Goal: Task Accomplishment & Management: Use online tool/utility

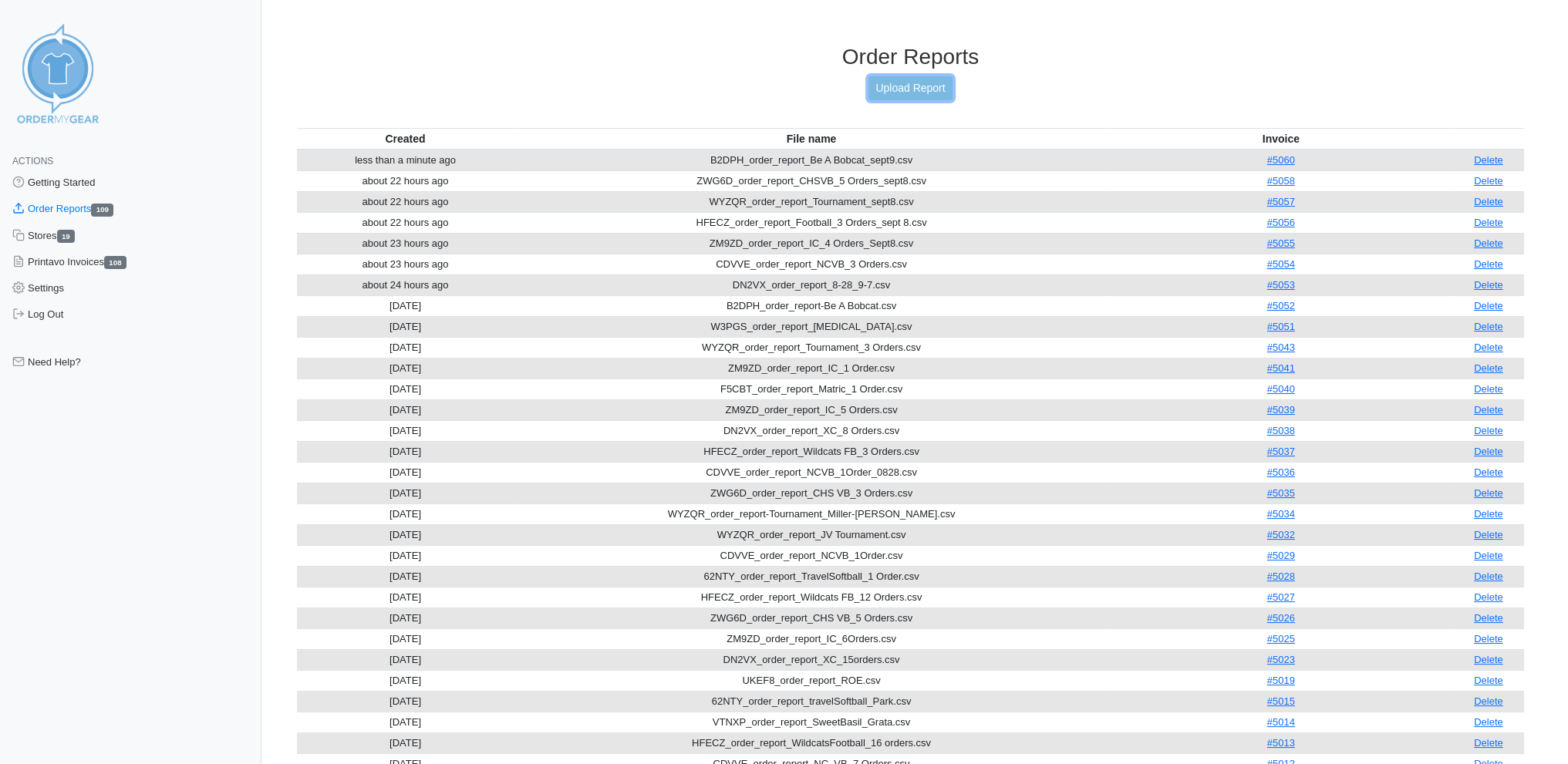
click at [920, 81] on link "Upload Report" at bounding box center [910, 88] width 83 height 24
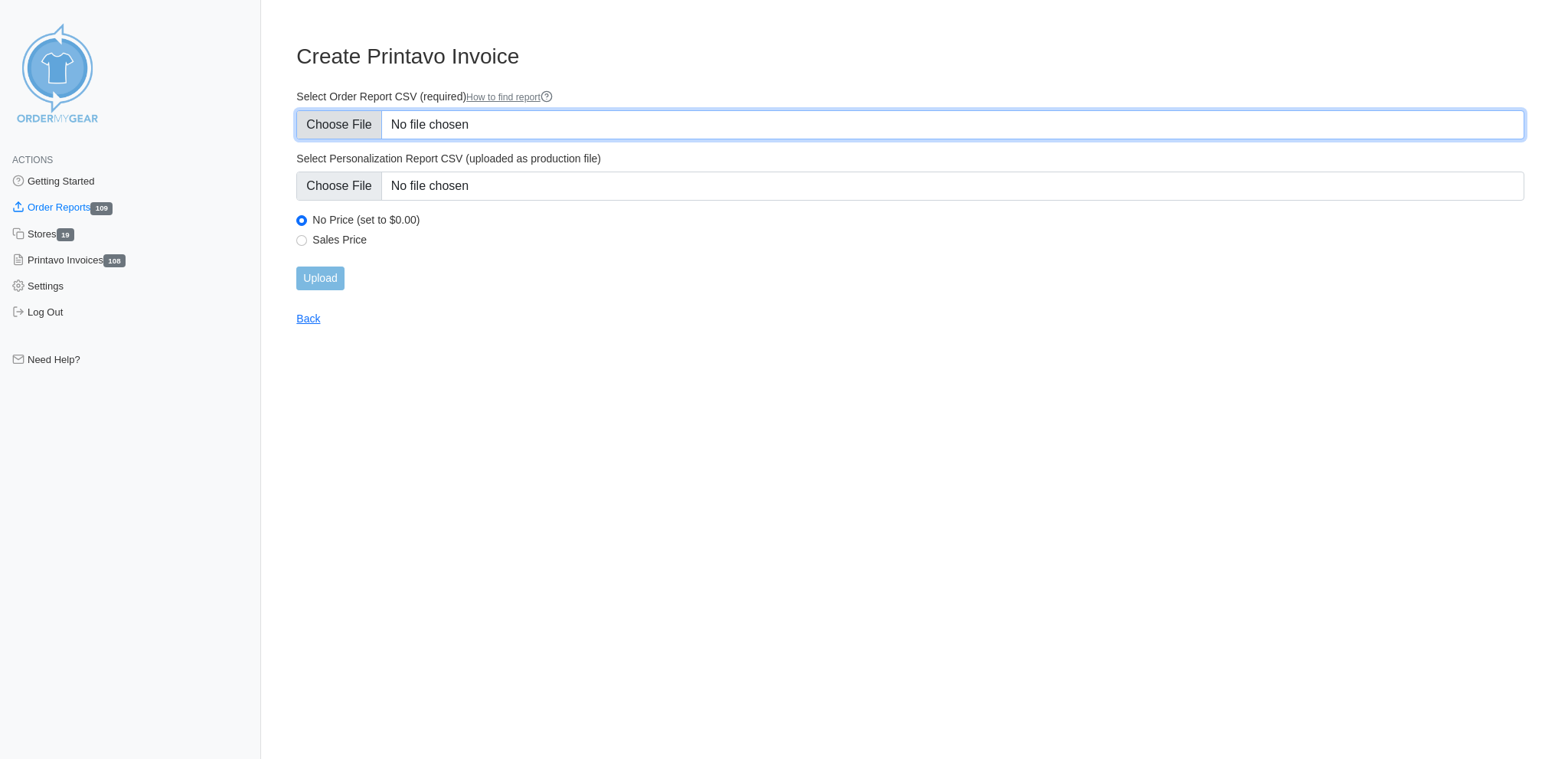
click at [352, 122] on input "Select Order Report CSV (required) How to find report" at bounding box center [910, 125] width 1229 height 29
type input "C:\fakepath\B5MZM_order_report_SAM_sept9.csv"
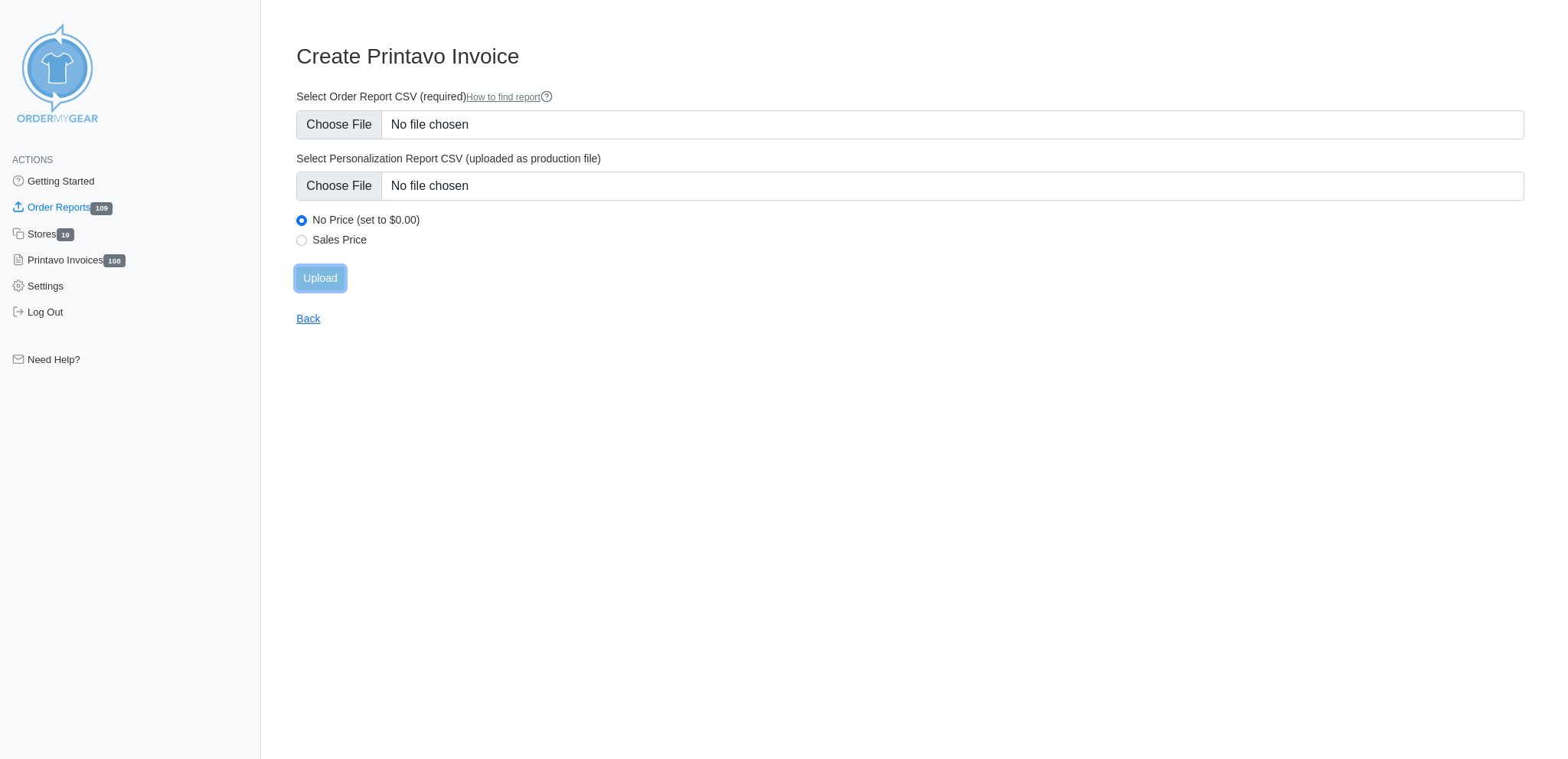
click at [324, 267] on input "Upload" at bounding box center [320, 278] width 47 height 24
